Goal: Information Seeking & Learning: Learn about a topic

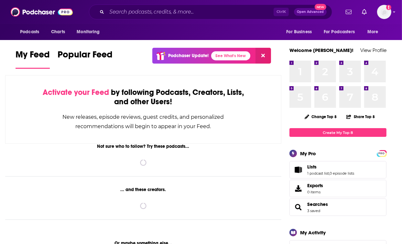
click at [149, 6] on div "Ctrl K Open Advanced New" at bounding box center [210, 12] width 243 height 15
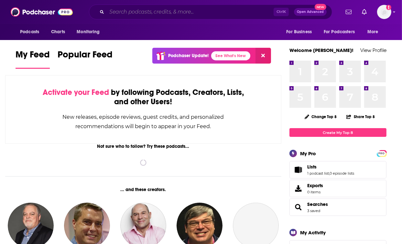
click at [148, 10] on input "Search podcasts, credits, & more..." at bounding box center [190, 12] width 167 height 10
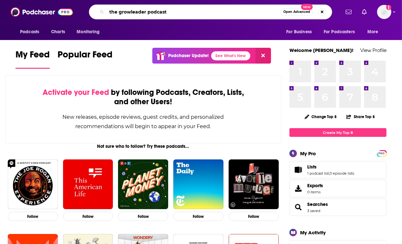
type input "the growleader podcast"
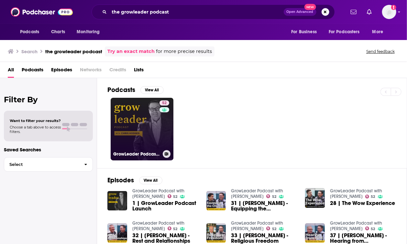
click at [162, 132] on div "52" at bounding box center [164, 126] width 11 height 50
